Goal: Register for event/course

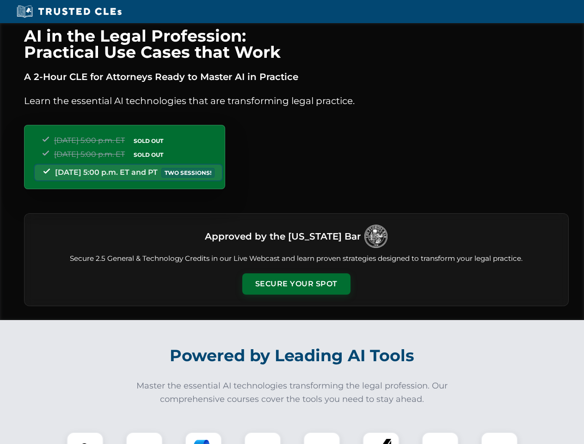
click at [296, 284] on button "Secure Your Spot" at bounding box center [296, 283] width 108 height 21
click at [85, 438] on img at bounding box center [85, 450] width 27 height 27
click at [144, 438] on div at bounding box center [144, 450] width 37 height 37
